Goal: Check status: Check status

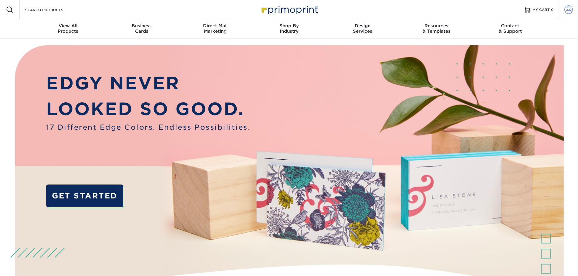
type input "[EMAIL_ADDRESS][DOMAIN_NAME]"
click at [569, 9] on span at bounding box center [568, 9] width 8 height 8
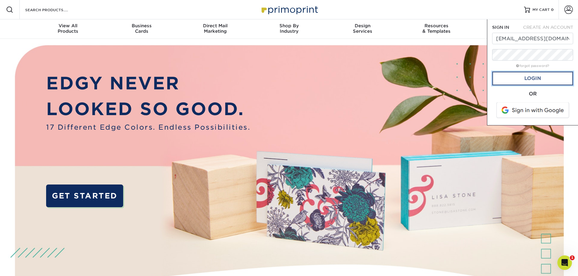
click at [525, 78] on link "Login" at bounding box center [532, 79] width 81 height 14
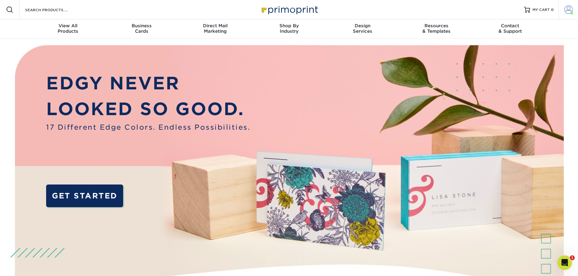
click at [566, 8] on span at bounding box center [568, 9] width 8 height 8
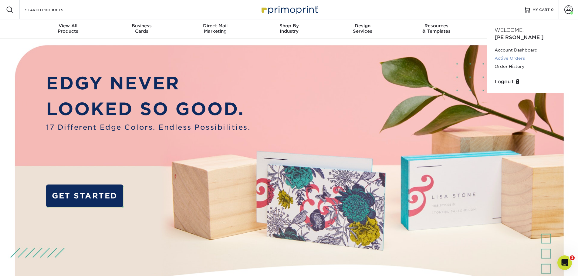
click at [515, 54] on link "Active Orders" at bounding box center [532, 58] width 76 height 8
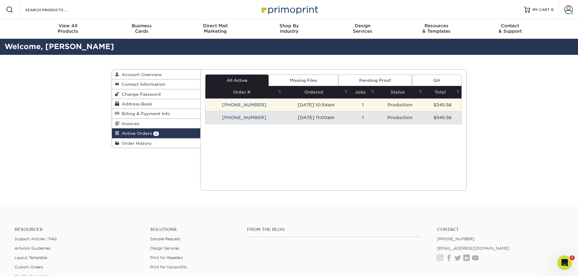
click at [228, 107] on td "[PHONE_NUMBER]" at bounding box center [244, 105] width 78 height 13
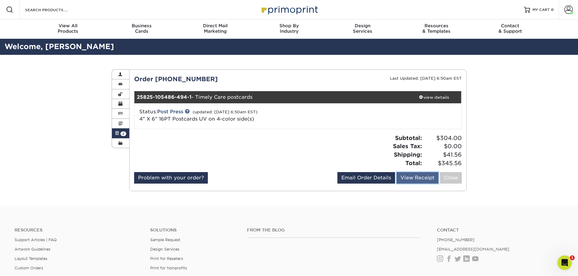
click at [409, 177] on link "View Receipt" at bounding box center [417, 178] width 42 height 12
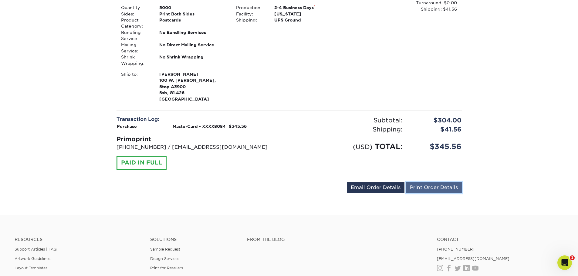
click at [421, 185] on link "Print Order Details" at bounding box center [434, 188] width 56 height 12
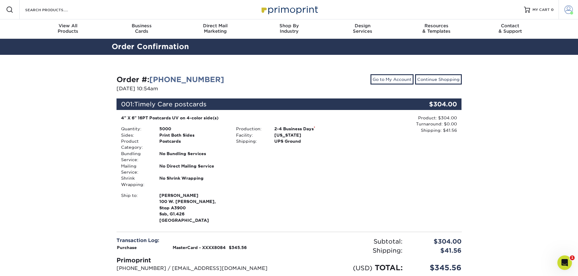
click at [566, 10] on span at bounding box center [568, 9] width 8 height 8
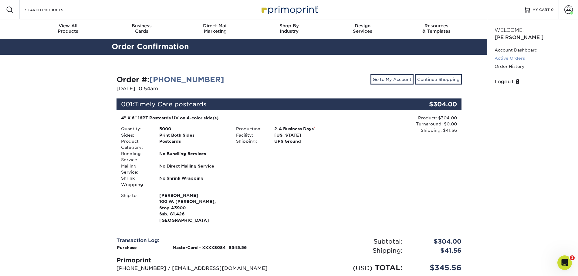
click at [517, 54] on link "Active Orders" at bounding box center [532, 58] width 76 height 8
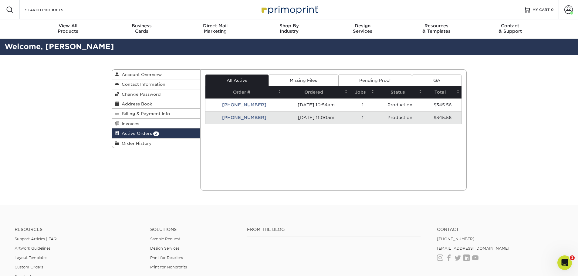
click at [248, 118] on td "[PHONE_NUMBER]" at bounding box center [244, 117] width 78 height 13
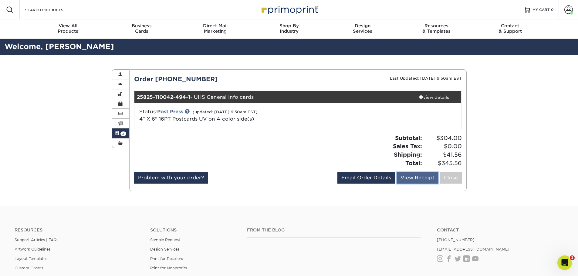
click at [412, 174] on link "View Receipt" at bounding box center [417, 178] width 42 height 12
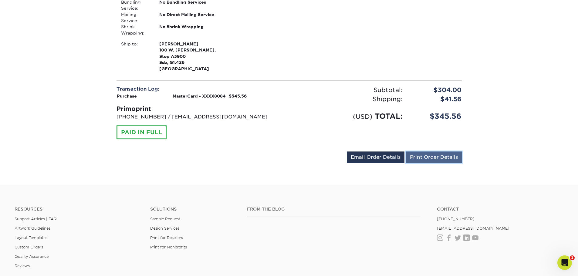
click at [419, 155] on link "Print Order Details" at bounding box center [434, 158] width 56 height 12
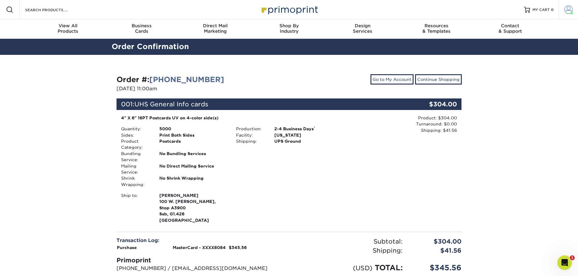
click at [566, 7] on span at bounding box center [568, 9] width 8 height 8
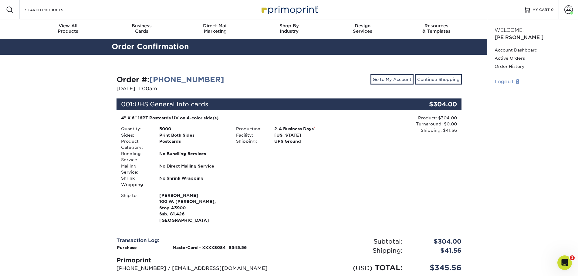
click at [500, 78] on link "Logout" at bounding box center [532, 81] width 76 height 7
